Goal: Task Accomplishment & Management: Manage account settings

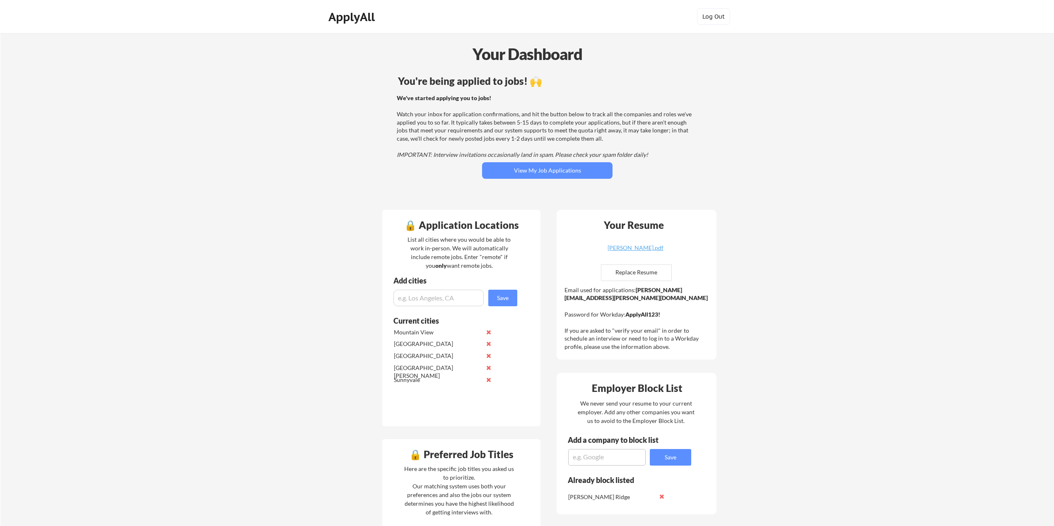
scroll to position [124, 0]
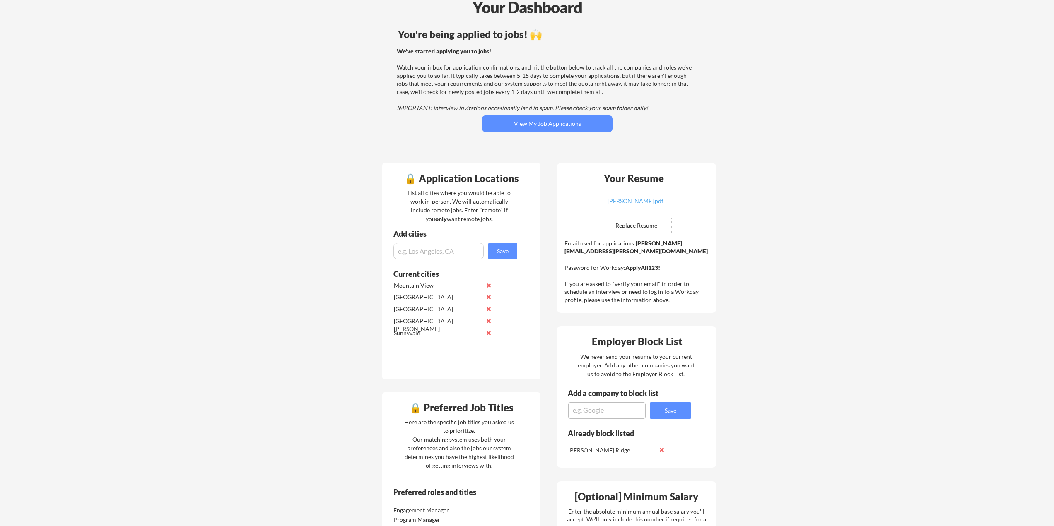
scroll to position [41, 0]
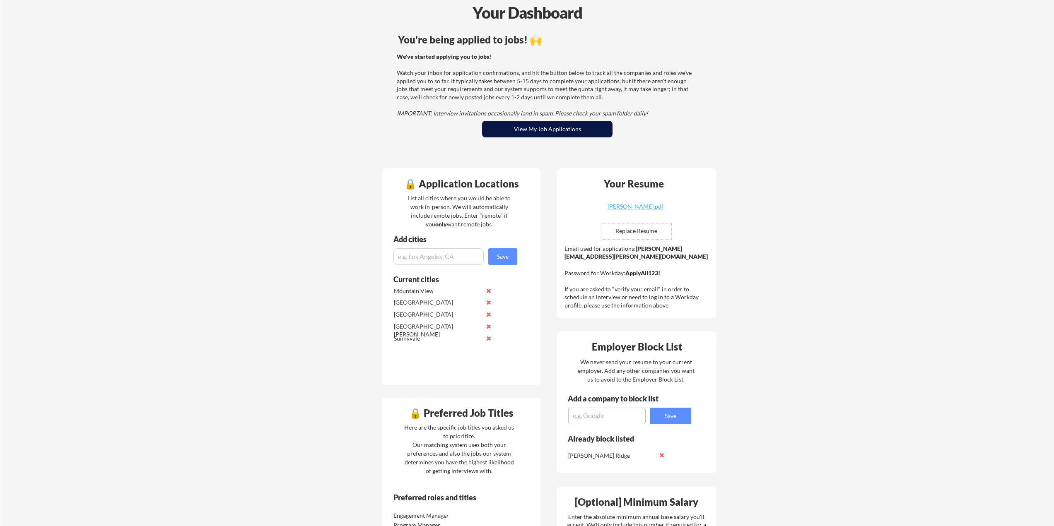
click at [515, 133] on button "View My Job Applications" at bounding box center [547, 129] width 130 height 17
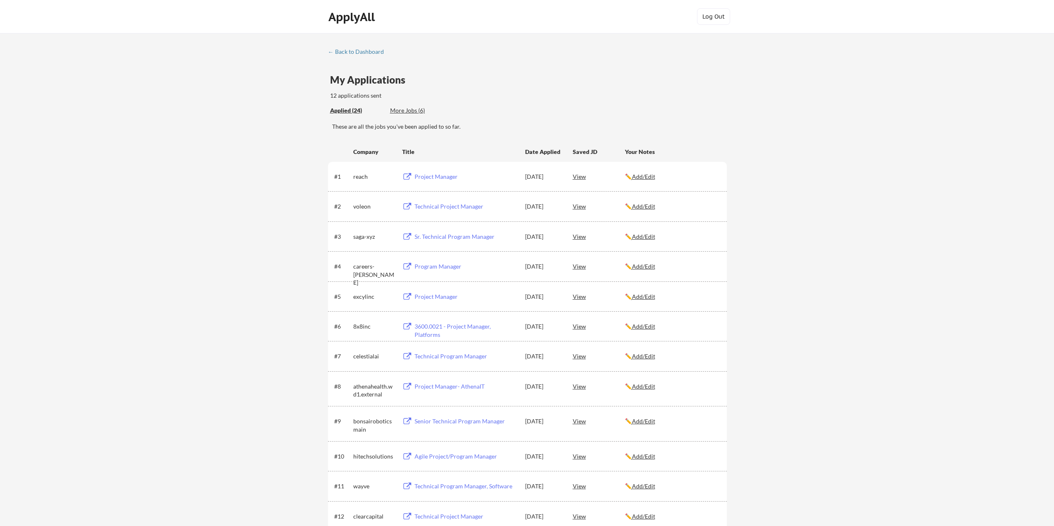
click at [411, 110] on div "More Jobs (6)" at bounding box center [420, 110] width 61 height 8
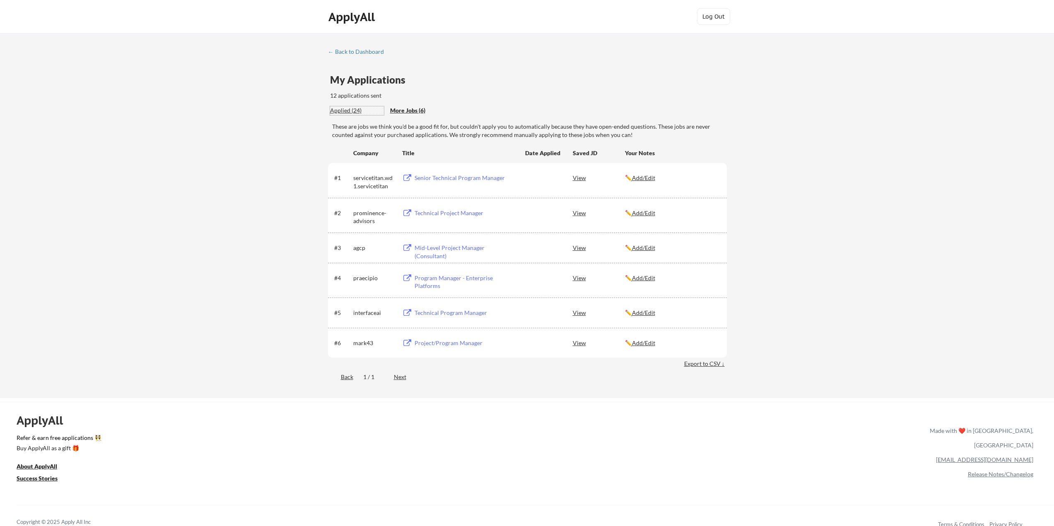
click at [348, 109] on div "Applied (24)" at bounding box center [357, 110] width 54 height 8
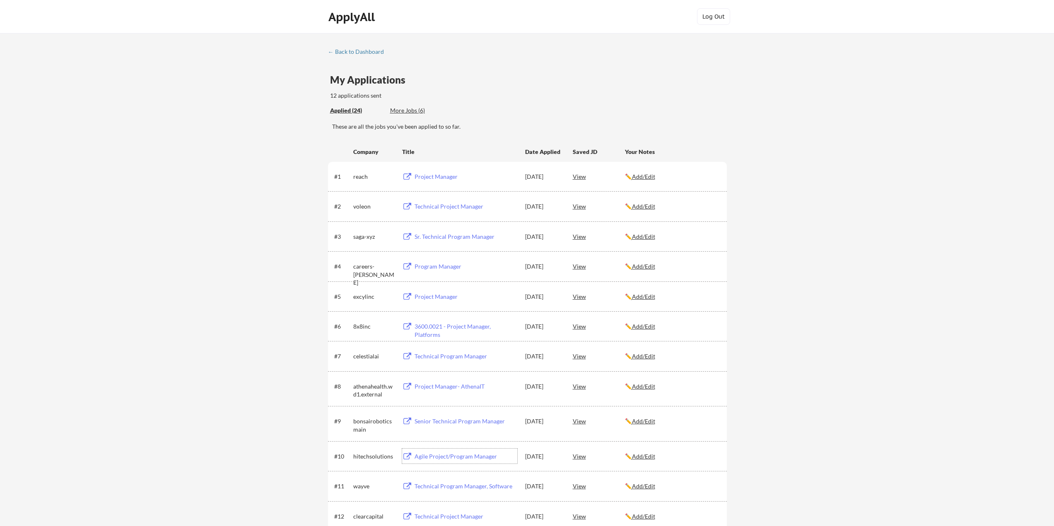
click at [430, 455] on div "Agile Project/Program Manager" at bounding box center [466, 457] width 103 height 8
